Goal: Transaction & Acquisition: Book appointment/travel/reservation

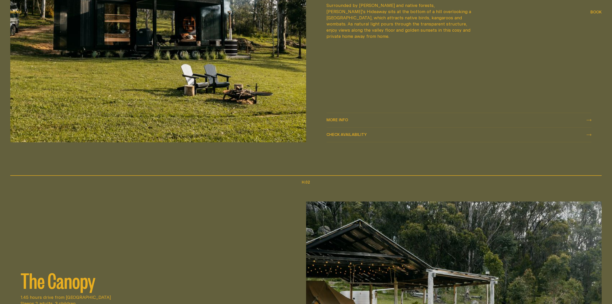
scroll to position [418, 0]
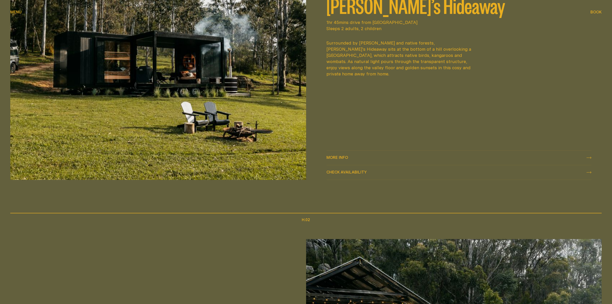
click at [352, 155] on div "More info More info" at bounding box center [459, 158] width 265 height 6
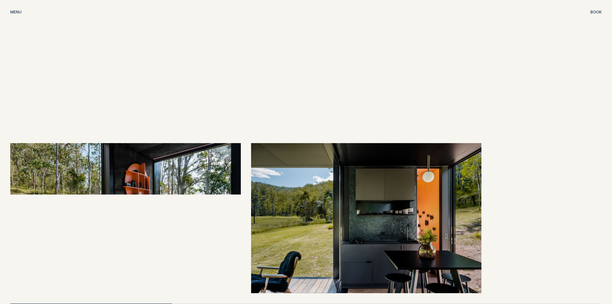
scroll to position [1254, 0]
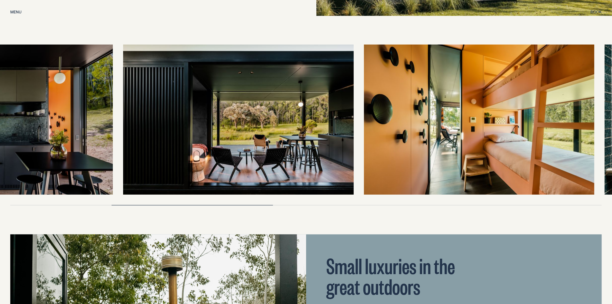
drag, startPoint x: 579, startPoint y: 126, endPoint x: 165, endPoint y: 131, distance: 414.0
click at [159, 132] on img at bounding box center [238, 119] width 231 height 150
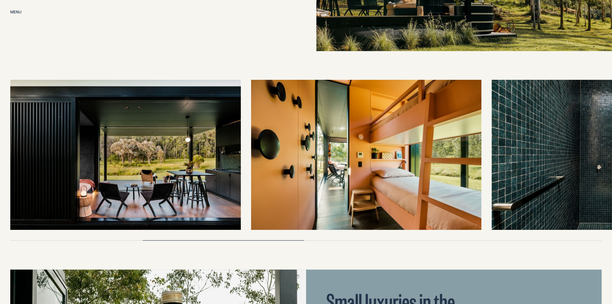
scroll to position [1245, 0]
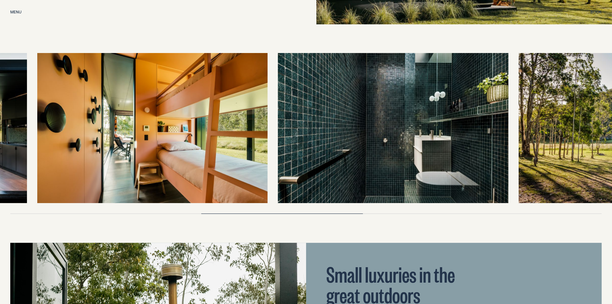
drag, startPoint x: 470, startPoint y: 131, endPoint x: 261, endPoint y: 141, distance: 209.3
click at [261, 141] on div at bounding box center [306, 128] width 592 height 150
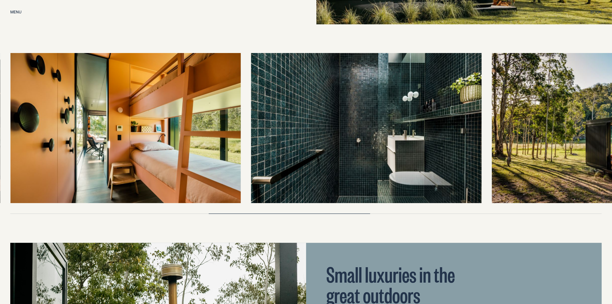
drag, startPoint x: 544, startPoint y: 140, endPoint x: 282, endPoint y: 144, distance: 262.1
click at [282, 143] on div at bounding box center [306, 128] width 592 height 150
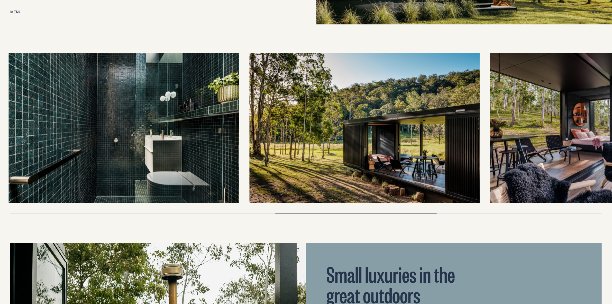
drag, startPoint x: 380, startPoint y: 142, endPoint x: 262, endPoint y: 138, distance: 117.6
click at [262, 138] on img at bounding box center [364, 128] width 231 height 150
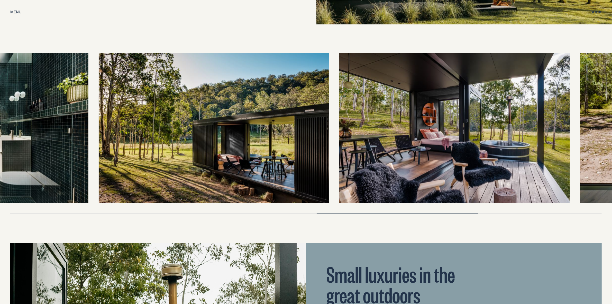
drag, startPoint x: 353, startPoint y: 136, endPoint x: 233, endPoint y: 134, distance: 119.6
click at [339, 134] on img at bounding box center [454, 128] width 231 height 150
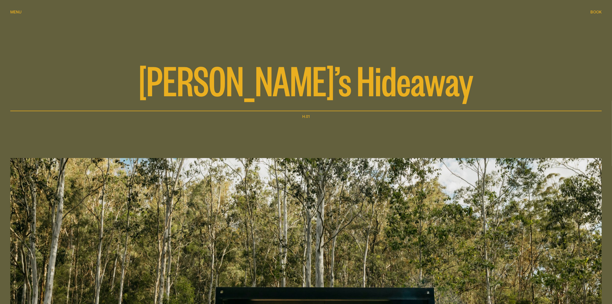
scroll to position [0, 0]
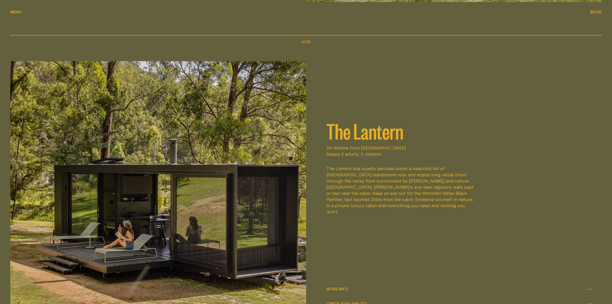
scroll to position [996, 0]
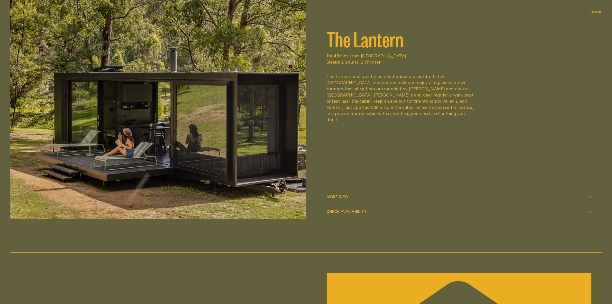
click at [339, 192] on link "More info More info" at bounding box center [459, 197] width 265 height 14
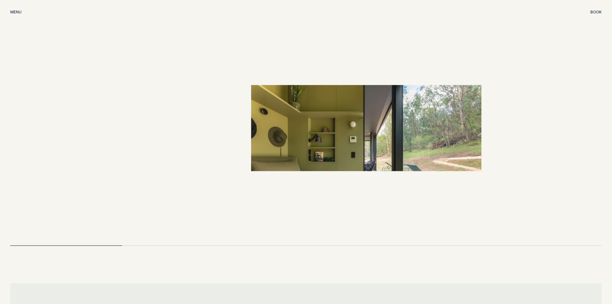
scroll to position [1286, 0]
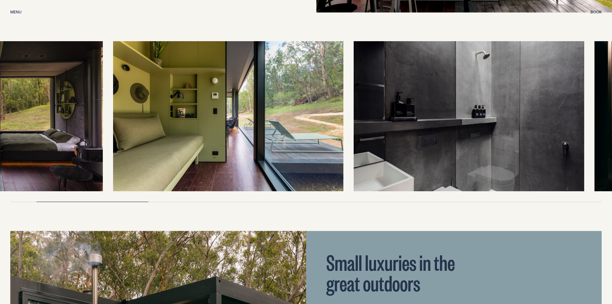
drag, startPoint x: 548, startPoint y: 136, endPoint x: 336, endPoint y: 126, distance: 212.1
click at [354, 126] on img at bounding box center [469, 116] width 231 height 150
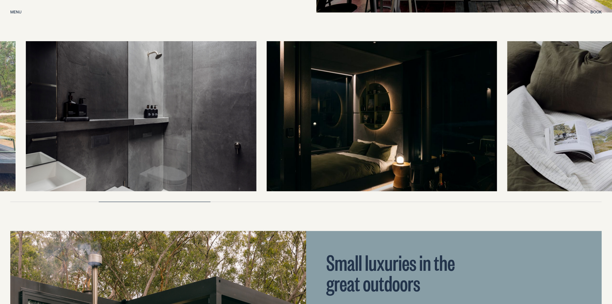
drag, startPoint x: 473, startPoint y: 124, endPoint x: 242, endPoint y: 124, distance: 230.7
click at [242, 124] on img at bounding box center [141, 116] width 231 height 150
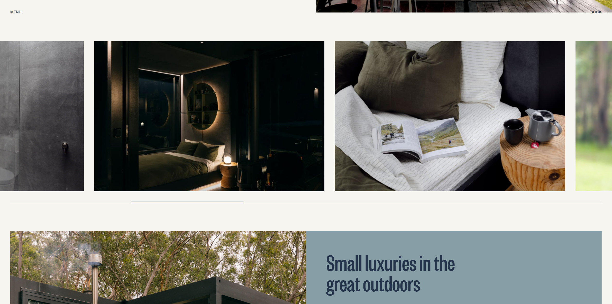
drag, startPoint x: 418, startPoint y: 124, endPoint x: 223, endPoint y: 116, distance: 194.8
click at [223, 116] on img at bounding box center [209, 116] width 231 height 150
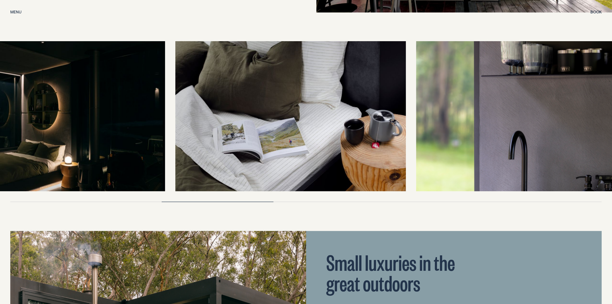
drag, startPoint x: 408, startPoint y: 120, endPoint x: 309, endPoint y: 115, distance: 99.1
click at [305, 118] on div at bounding box center [306, 116] width 592 height 150
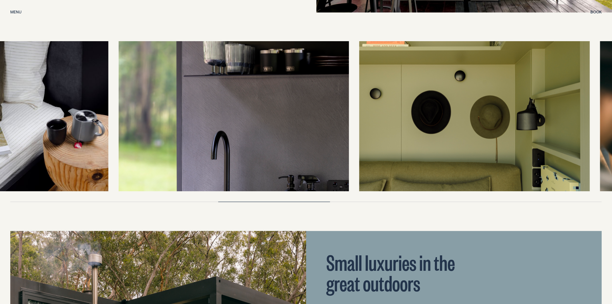
drag, startPoint x: 406, startPoint y: 121, endPoint x: 263, endPoint y: 123, distance: 142.7
click at [359, 123] on img at bounding box center [474, 116] width 231 height 150
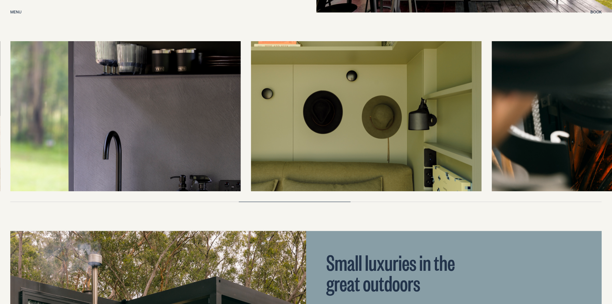
drag, startPoint x: 461, startPoint y: 129, endPoint x: 220, endPoint y: 127, distance: 241.0
click at [251, 127] on img at bounding box center [366, 116] width 231 height 150
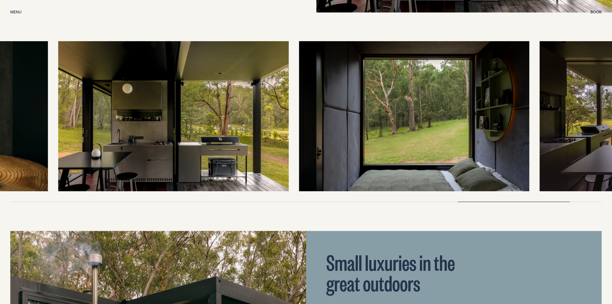
drag, startPoint x: 418, startPoint y: 123, endPoint x: 123, endPoint y: 121, distance: 294.4
click at [123, 121] on img at bounding box center [173, 116] width 231 height 150
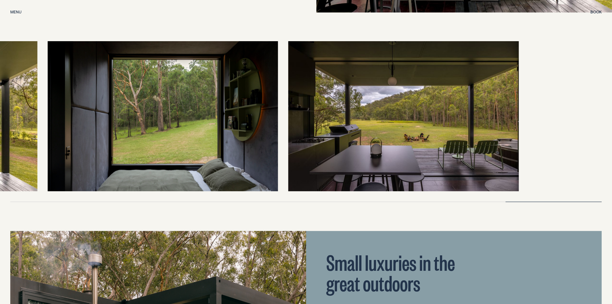
drag, startPoint x: 460, startPoint y: 140, endPoint x: 148, endPoint y: 131, distance: 311.8
click at [150, 131] on div at bounding box center [306, 116] width 592 height 150
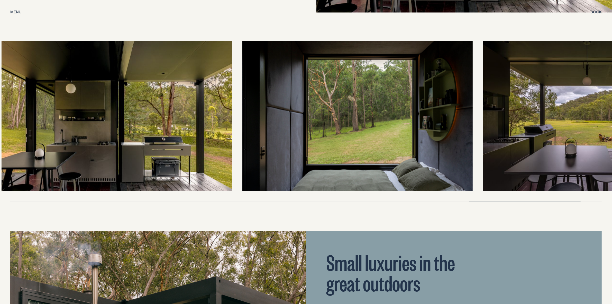
drag, startPoint x: 253, startPoint y: 128, endPoint x: 549, endPoint y: 131, distance: 296.0
click at [471, 129] on img at bounding box center [357, 116] width 231 height 150
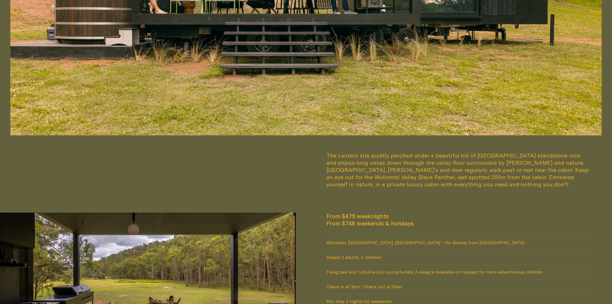
scroll to position [450, 0]
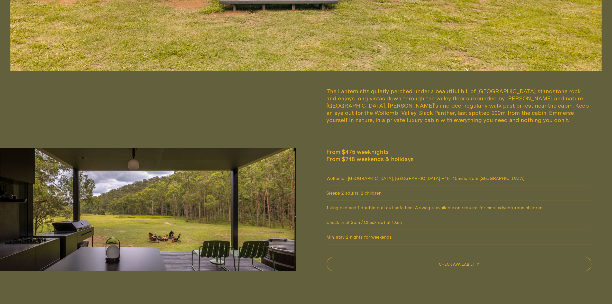
drag, startPoint x: 355, startPoint y: 160, endPoint x: 340, endPoint y: 158, distance: 15.2
click at [340, 158] on span "From $748 weekends & holidays" at bounding box center [459, 158] width 265 height 7
